Goal: Task Accomplishment & Management: Manage account settings

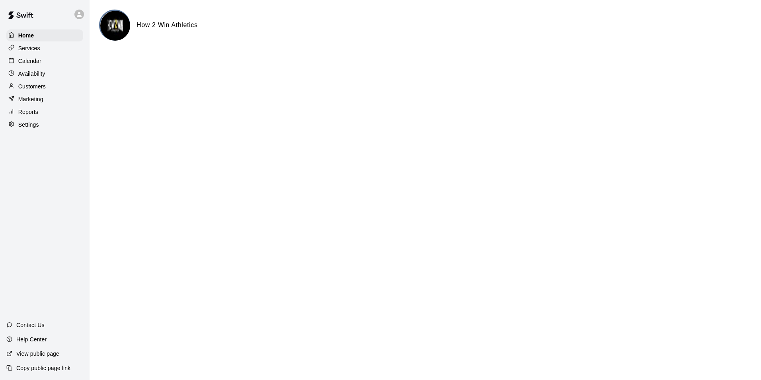
click at [43, 50] on div "Services" at bounding box center [44, 48] width 77 height 12
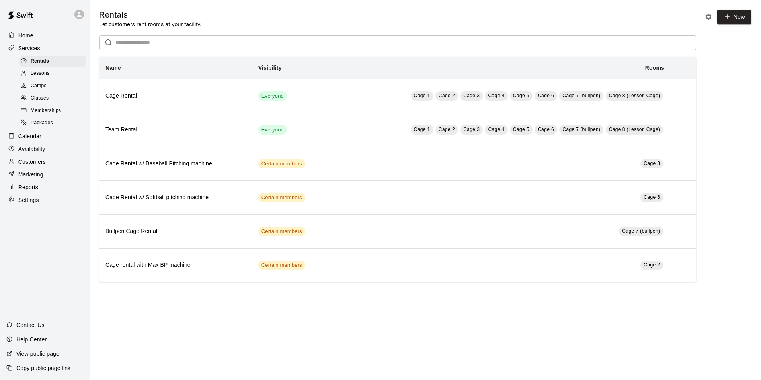
click at [60, 77] on div "Lessons" at bounding box center [52, 73] width 67 height 11
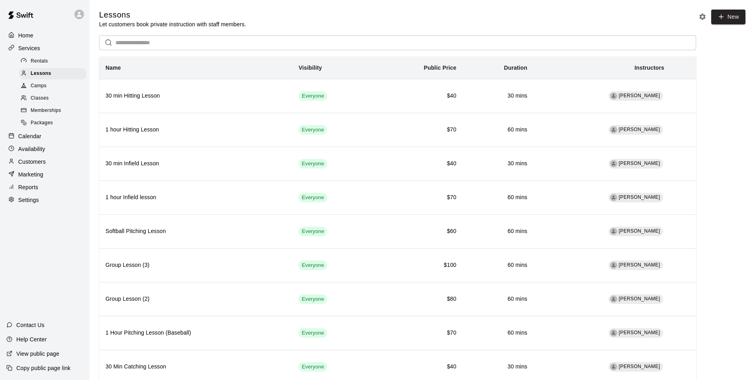
click at [37, 167] on div "Customers" at bounding box center [44, 162] width 77 height 12
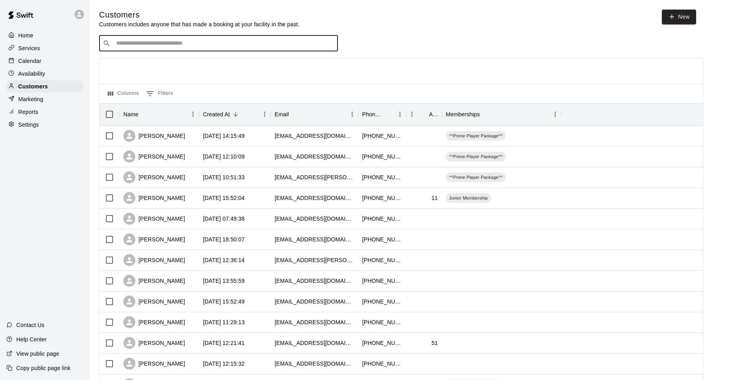
click at [161, 42] on input "Search customers by name or email" at bounding box center [224, 43] width 220 height 8
type input "*****"
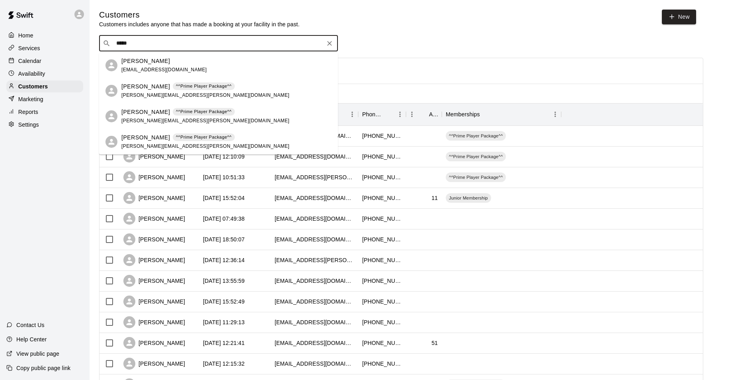
click at [164, 62] on div "[PERSON_NAME]" at bounding box center [164, 61] width 86 height 8
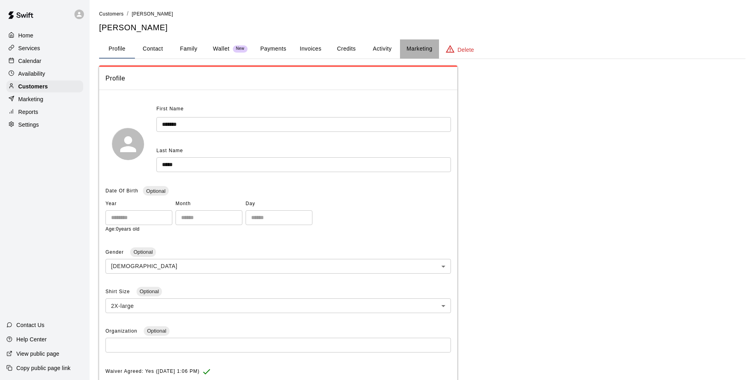
click at [415, 49] on button "Marketing" at bounding box center [419, 48] width 39 height 19
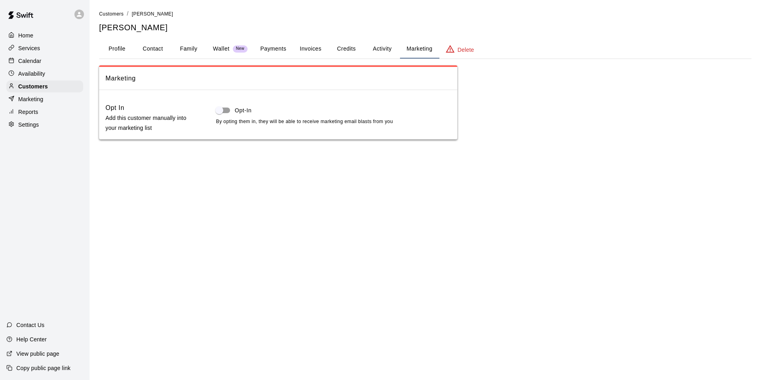
click at [394, 52] on button "Activity" at bounding box center [382, 48] width 36 height 19
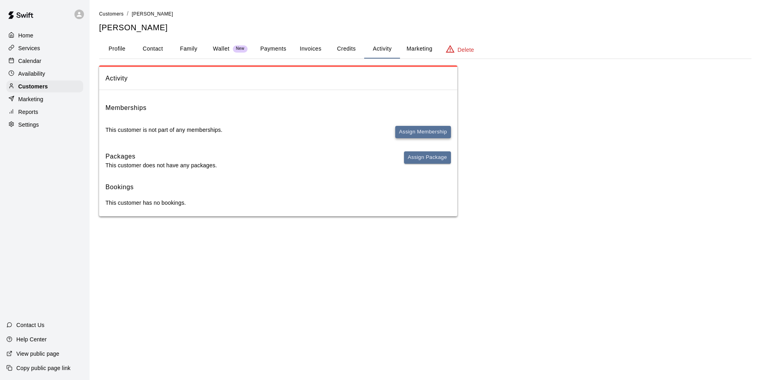
click at [408, 128] on button "Assign Membership" at bounding box center [423, 132] width 56 height 12
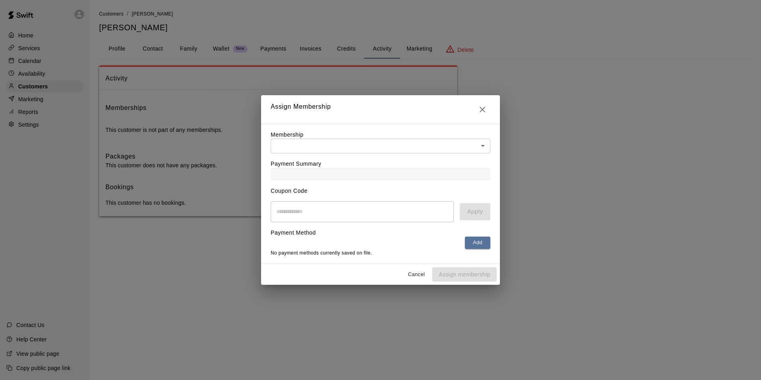
click at [370, 147] on body "Home Services Calendar Availability Customers Marketing Reports Settings Contac…" at bounding box center [380, 116] width 761 height 232
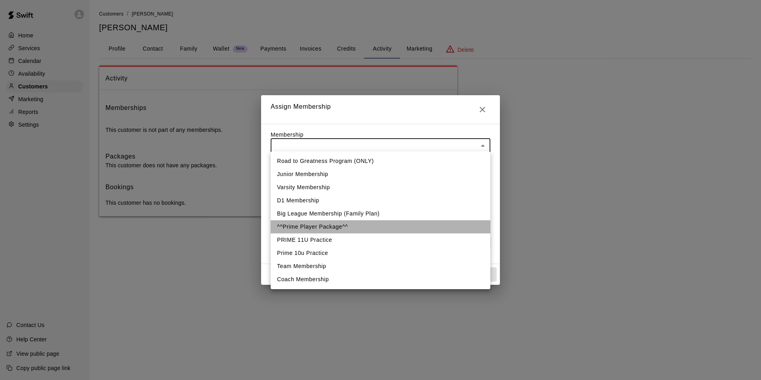
click at [318, 226] on li "^^Prime Player Package^^" at bounding box center [381, 226] width 220 height 13
type input "**********"
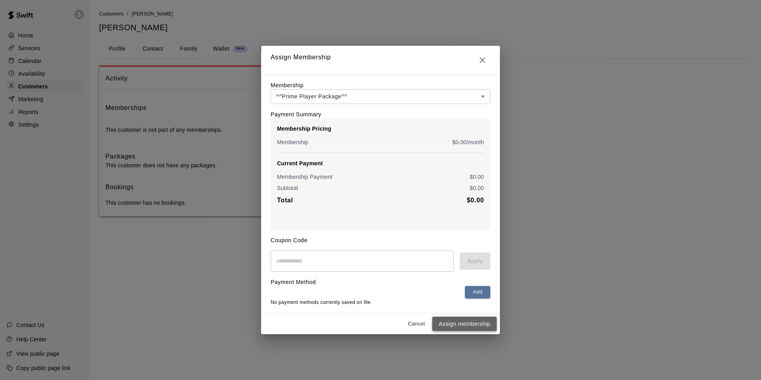
click at [460, 329] on button "Assign membership" at bounding box center [464, 323] width 64 height 15
